Goal: Answer question/provide support

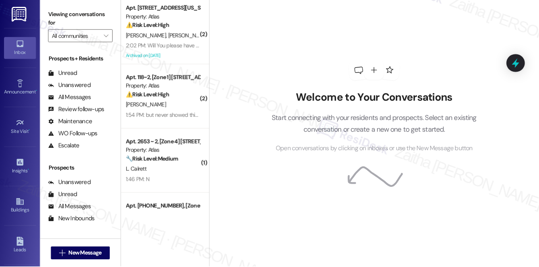
scroll to position [96, 0]
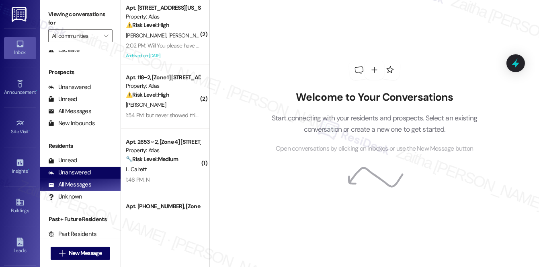
click at [81, 170] on div "Unanswered" at bounding box center [69, 172] width 43 height 8
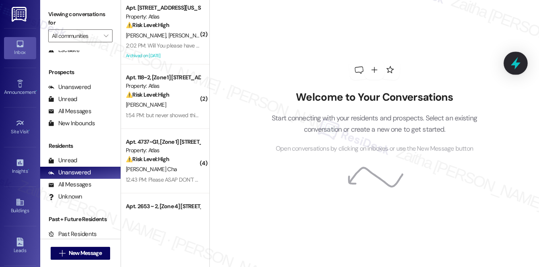
click at [516, 66] on icon at bounding box center [516, 63] width 10 height 12
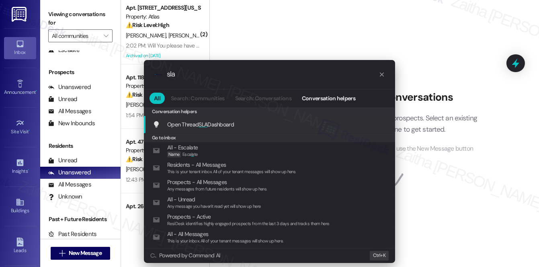
type input "sla"
click at [208, 121] on span "Open Thread SLA Dashboard" at bounding box center [200, 124] width 67 height 7
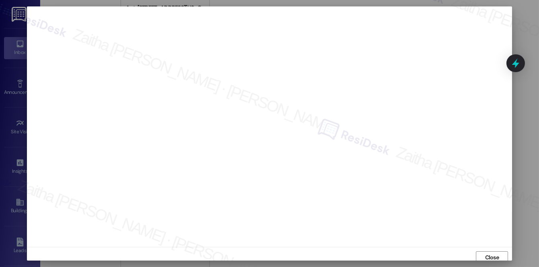
scroll to position [3, 0]
click at [490, 253] on span "Close" at bounding box center [493, 254] width 14 height 8
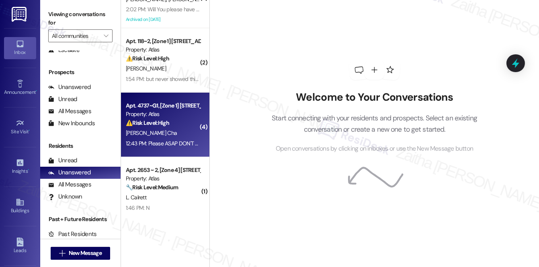
scroll to position [0, 0]
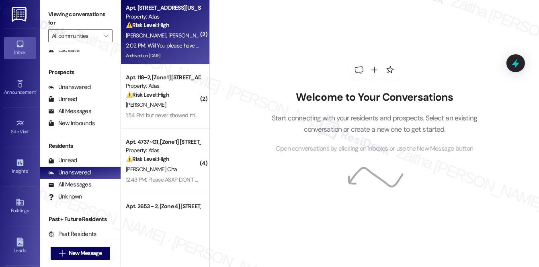
click at [183, 27] on div "⚠️ Risk Level: High The resident's mother is having trouble signing the lease, …" at bounding box center [163, 25] width 74 height 8
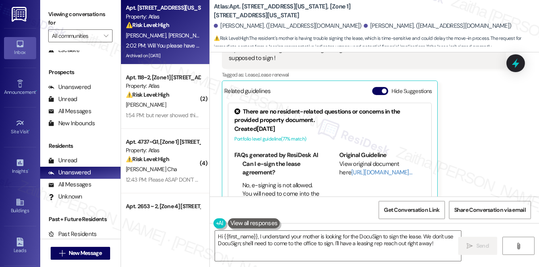
scroll to position [3171, 0]
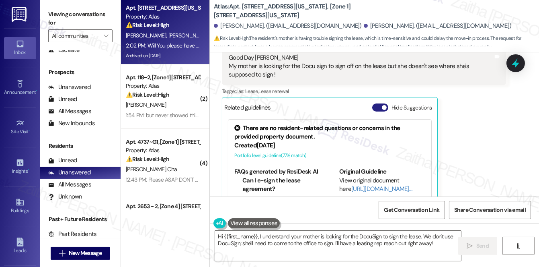
click at [376, 107] on button "Hide Suggestions" at bounding box center [380, 107] width 16 height 8
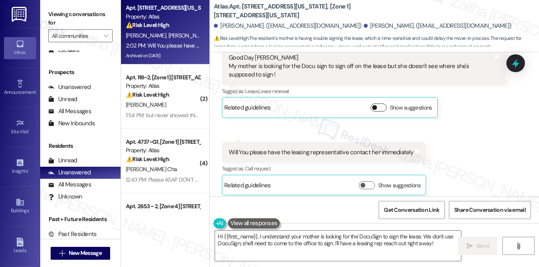
click at [381, 106] on button "Show suggestions" at bounding box center [379, 107] width 16 height 8
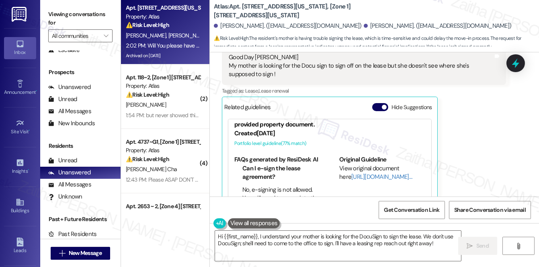
scroll to position [3208, 0]
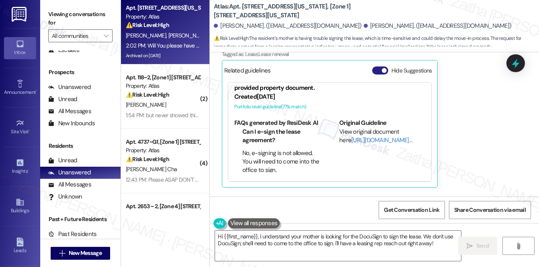
click at [375, 69] on button "Hide Suggestions" at bounding box center [380, 70] width 16 height 8
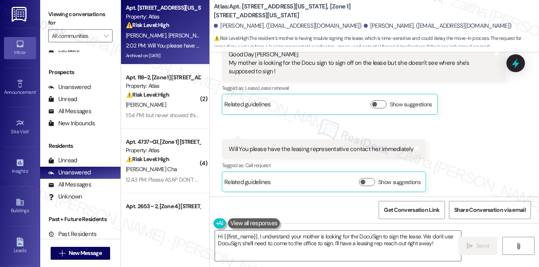
scroll to position [3138, 0]
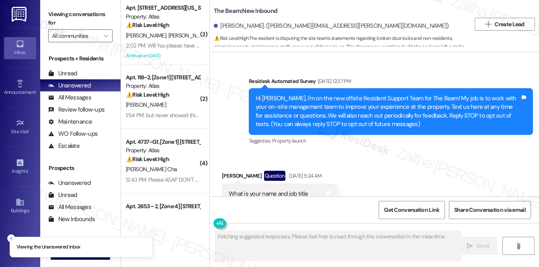
scroll to position [21604, 0]
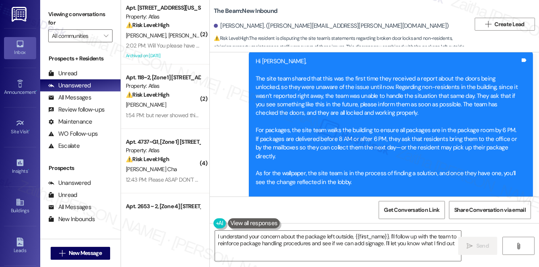
type textarea "I understand your concern about the package left outside, {{first_name}}. I'll …"
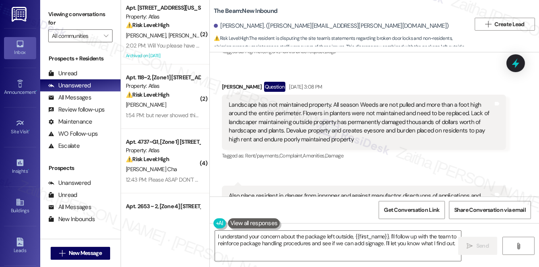
scroll to position [21055, 0]
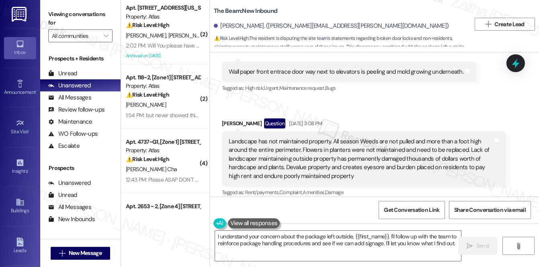
drag, startPoint x: 331, startPoint y: 135, endPoint x: 279, endPoint y: 109, distance: 58.3
click at [279, 109] on div "Survey, sent via SMS Residesk Automated Survey Apr 29, 2024 at 12:37 PM Hi Kris…" at bounding box center [374, 124] width 329 height 144
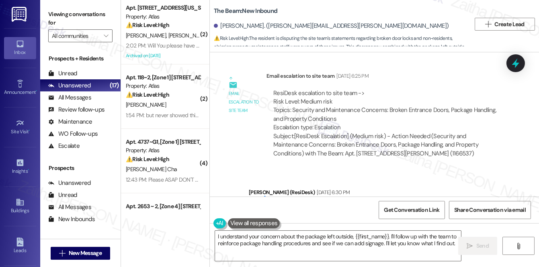
scroll to position [21275, 0]
